Goal: Transaction & Acquisition: Subscribe to service/newsletter

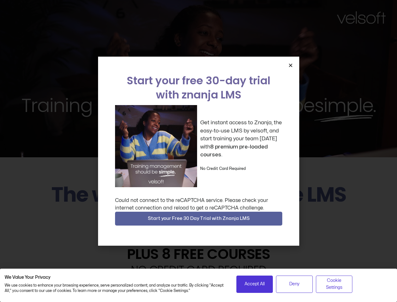
click at [198, 151] on div "Get instant access to Znanja, the easy-to-use LMS by velsoft, and start trainin…" at bounding box center [198, 146] width 167 height 82
click at [290, 65] on icon "Close" at bounding box center [290, 65] width 5 height 5
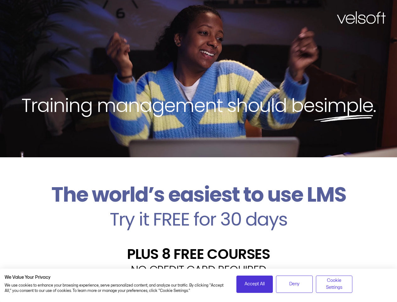
click at [199, 218] on h2 "Try it FREE for 30 days" at bounding box center [198, 219] width 387 height 18
click at [254, 284] on span "Accept All" at bounding box center [254, 283] width 20 height 7
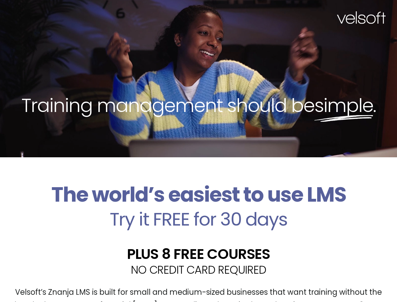
click at [294, 284] on div "Velsoft’s Znanja LMS is built for small and medium-sized businesses that want t…" at bounding box center [198, 301] width 387 height 46
click at [334, 284] on div "Velsoft’s Znanja LMS is built for small and medium-sized businesses that want t…" at bounding box center [198, 301] width 387 height 46
